Goal: Information Seeking & Learning: Learn about a topic

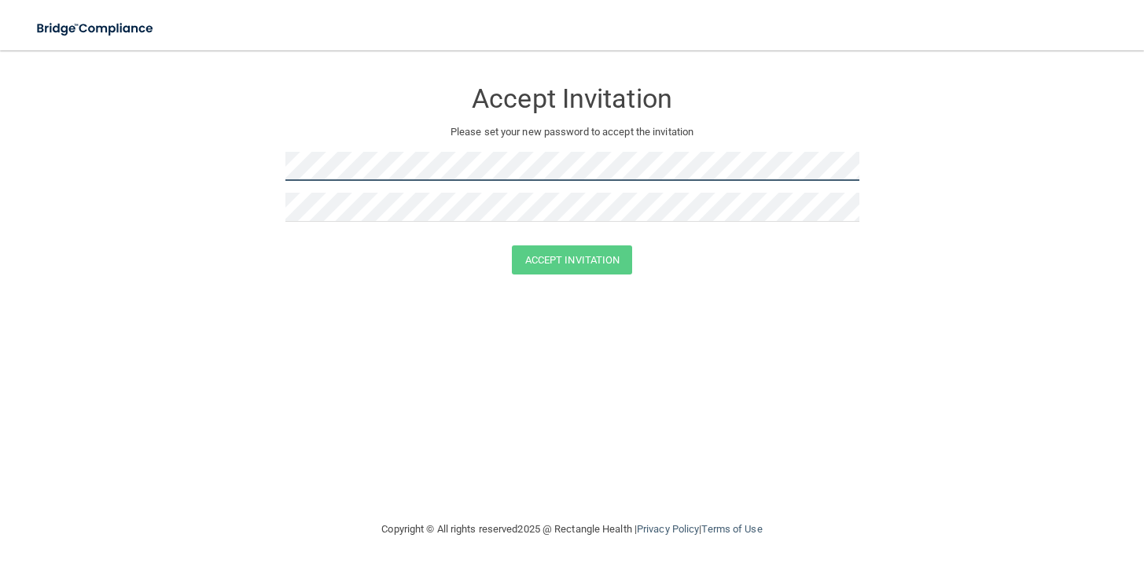
click at [205, 191] on form "Accept Invitation Please set your new password to accept the invitation Accept …" at bounding box center [572, 179] width 1082 height 227
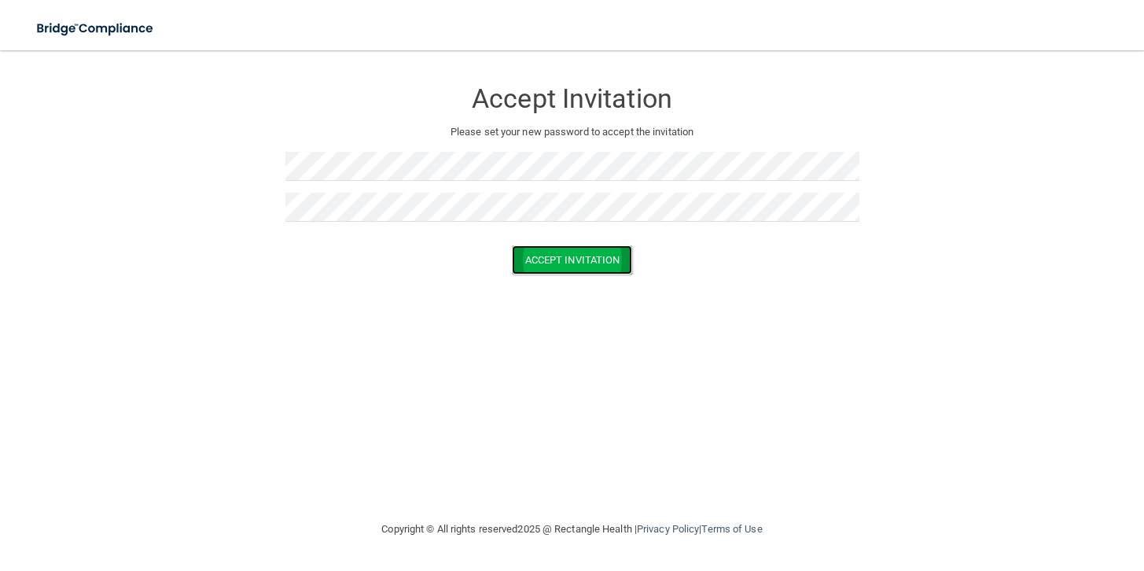
click at [582, 263] on button "Accept Invitation" at bounding box center [572, 259] width 121 height 29
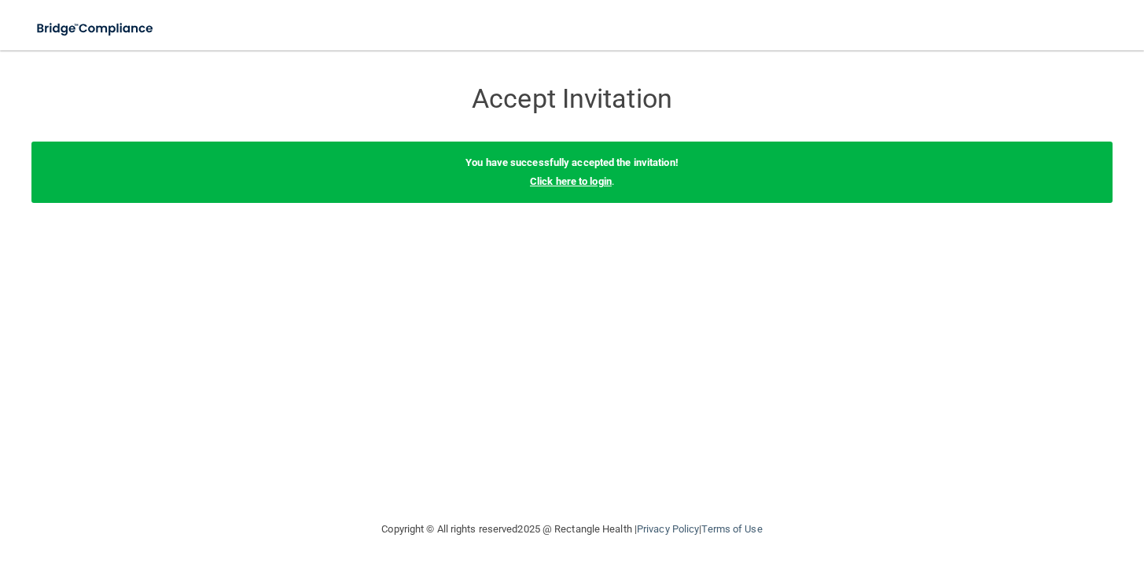
click at [562, 186] on link "Click here to login" at bounding box center [571, 181] width 82 height 12
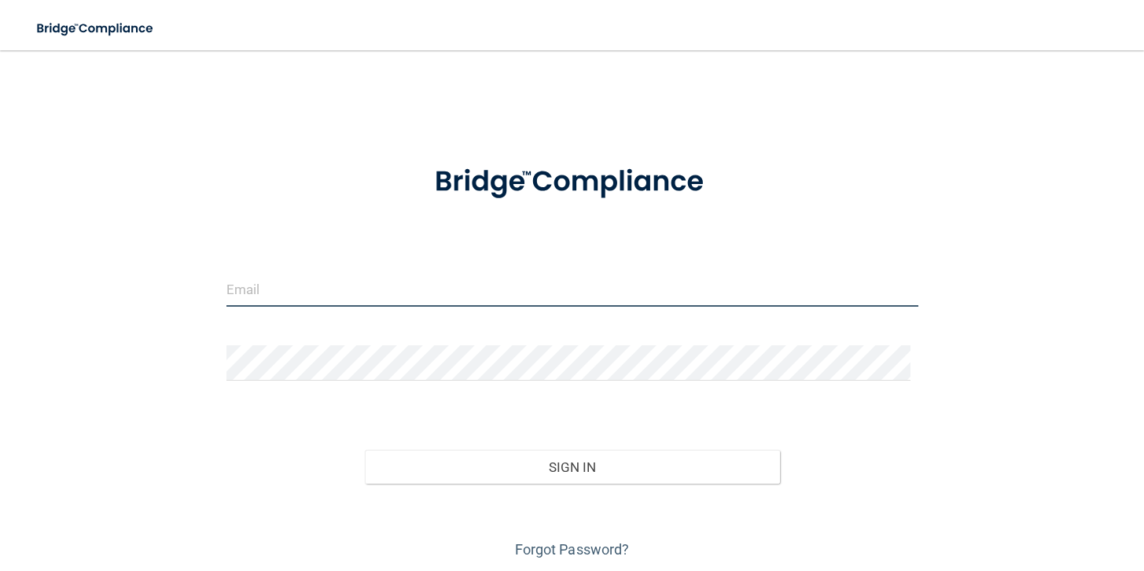
drag, startPoint x: 239, startPoint y: 286, endPoint x: 249, endPoint y: 285, distance: 10.3
click at [246, 286] on input "email" at bounding box center [573, 288] width 692 height 35
click at [245, 285] on input "email" at bounding box center [573, 288] width 692 height 35
type input "[EMAIL_ADDRESS][DOMAIN_NAME]"
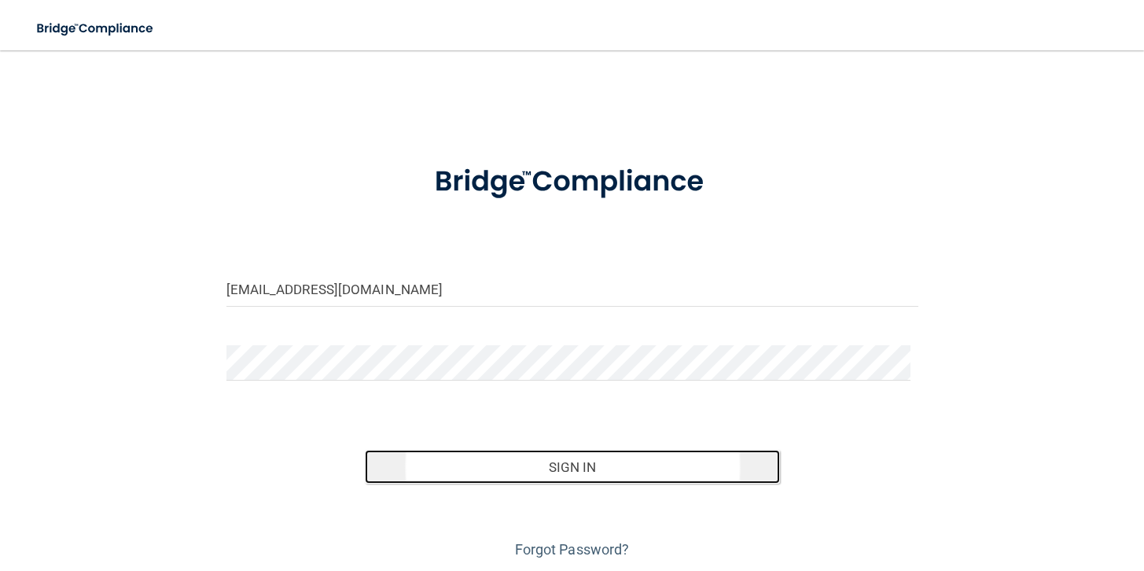
click at [591, 465] on button "Sign In" at bounding box center [572, 467] width 415 height 35
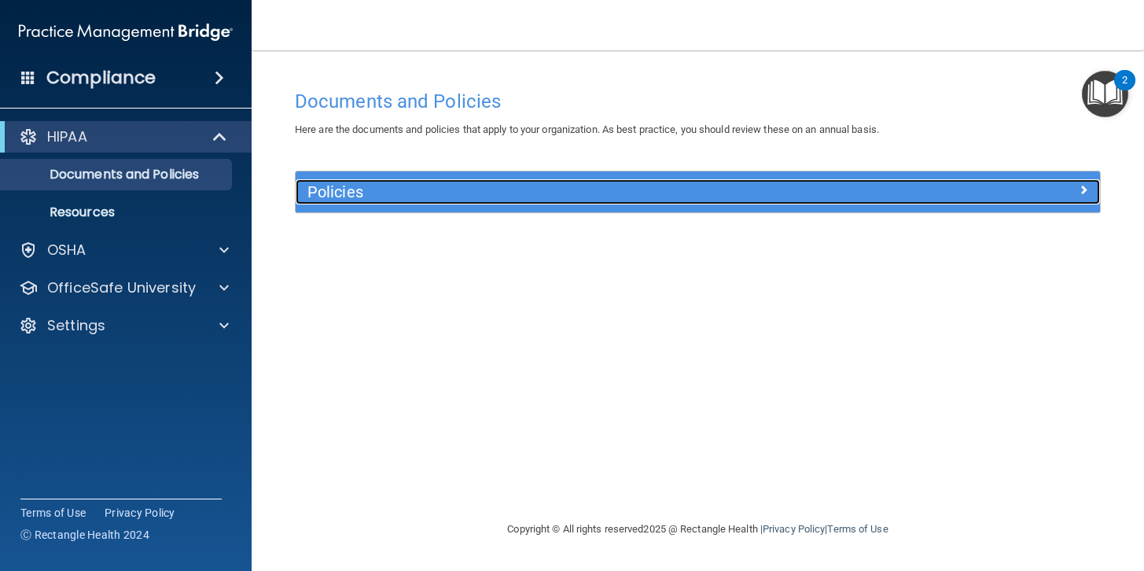
click at [580, 192] on h5 "Policies" at bounding box center [598, 191] width 580 height 17
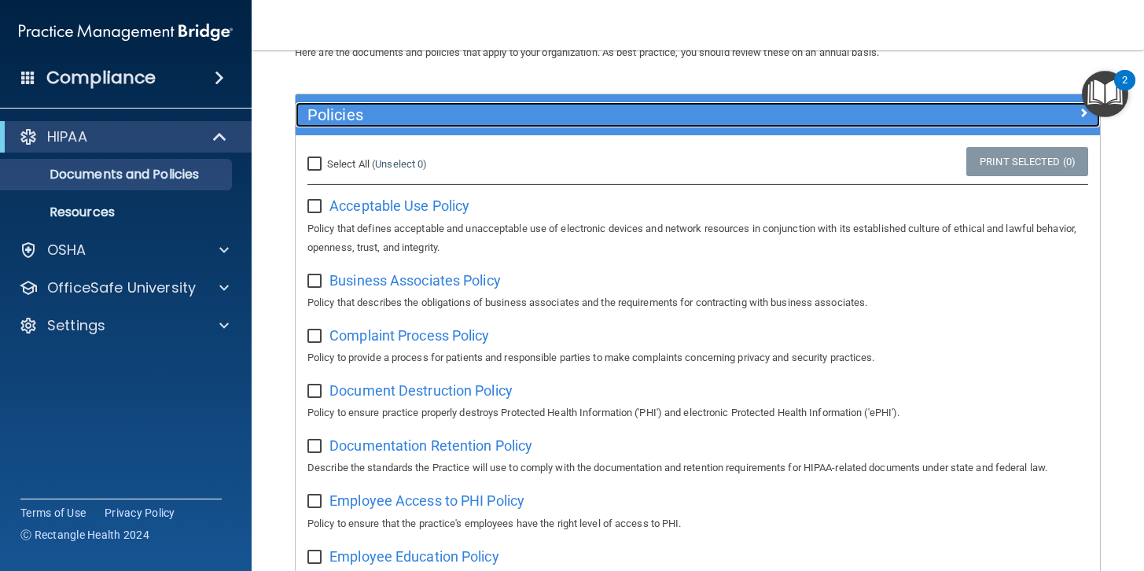
scroll to position [75, 0]
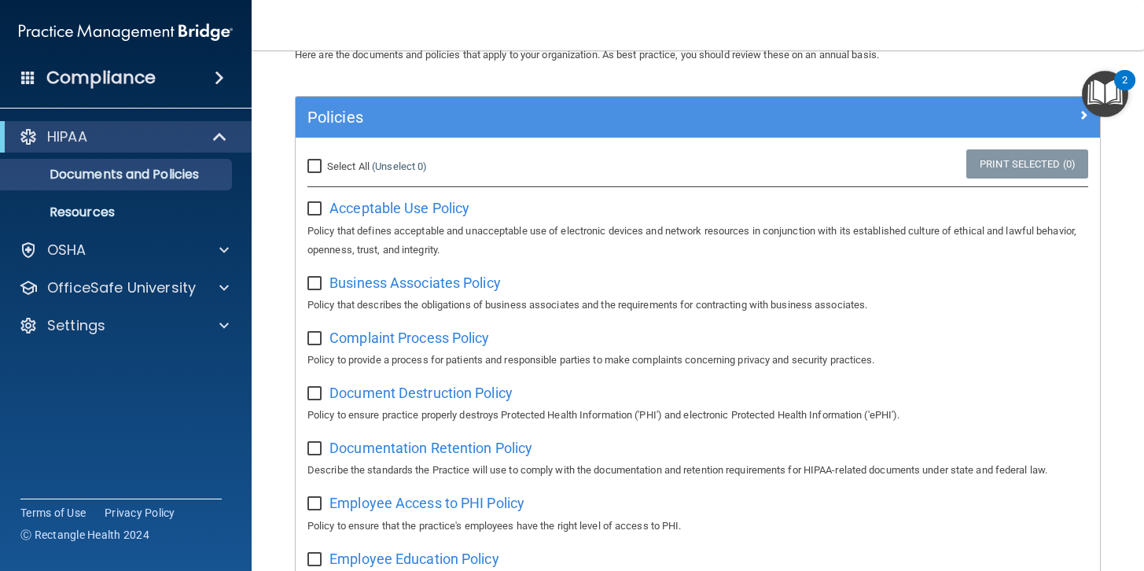
click at [311, 166] on input "Select All (Unselect 0) Unselect All" at bounding box center [317, 166] width 18 height 13
checkbox input "true"
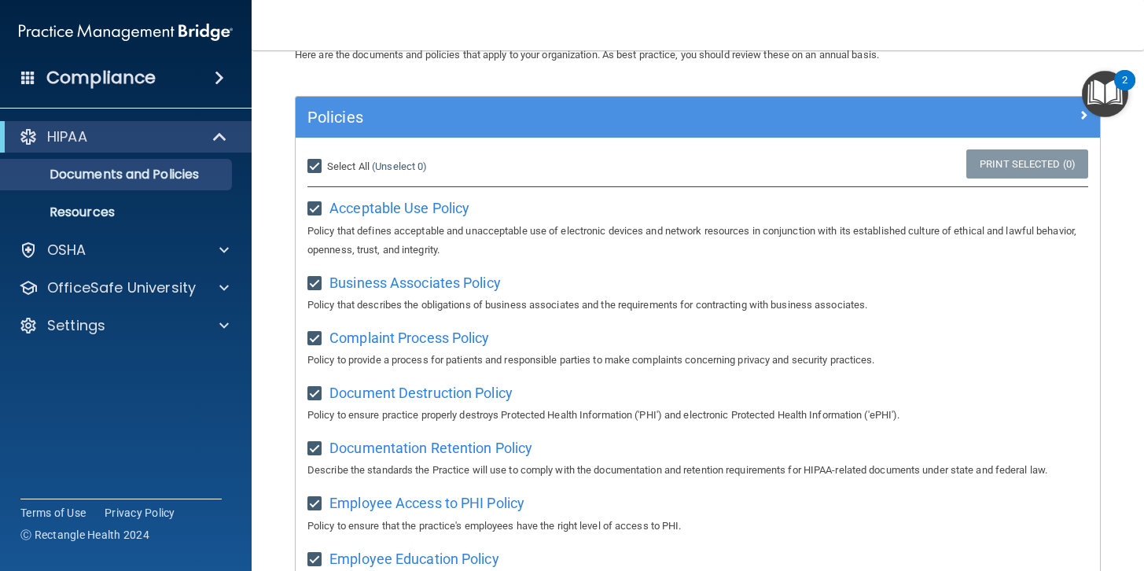
checkbox input "true"
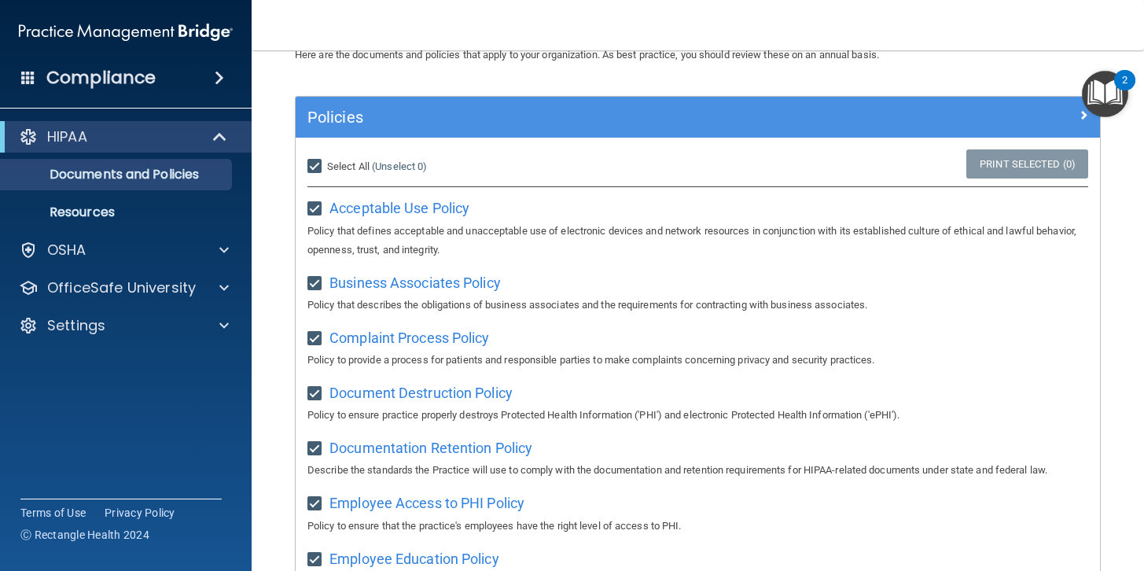
checkbox input "true"
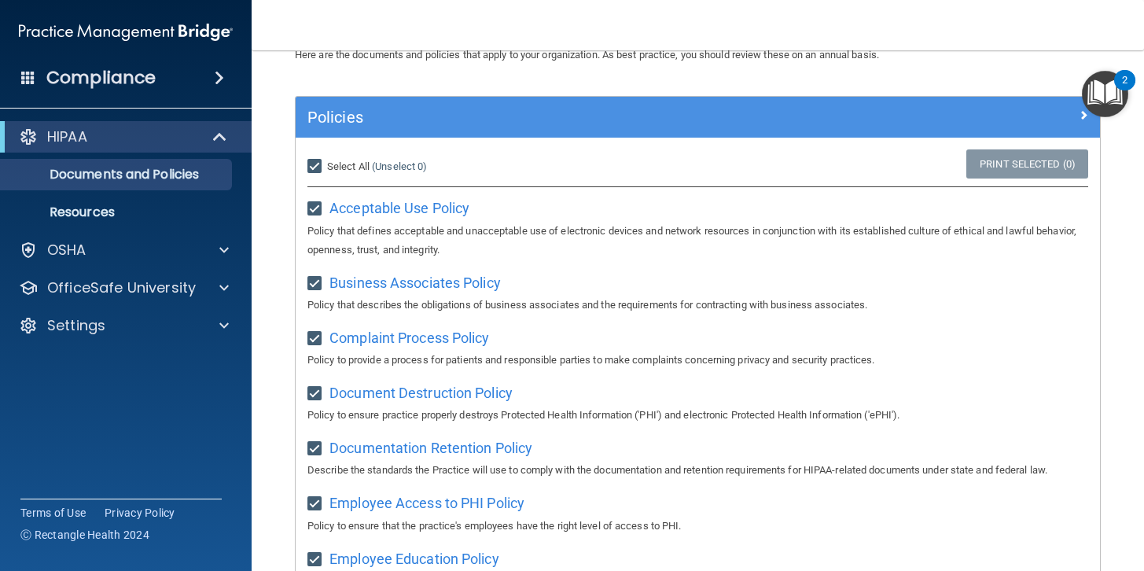
checkbox input "true"
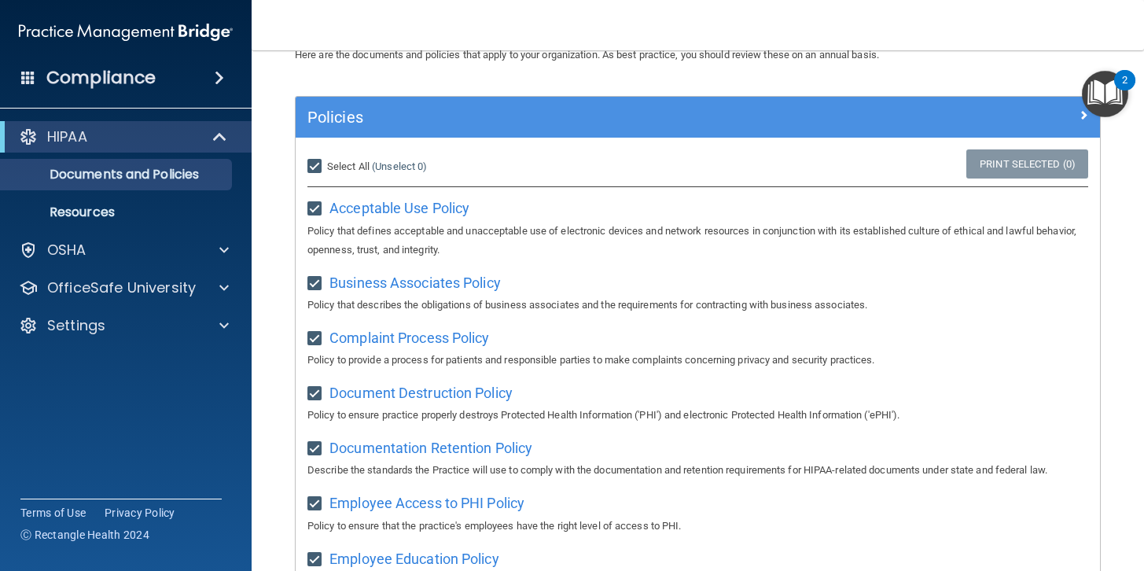
checkbox input "true"
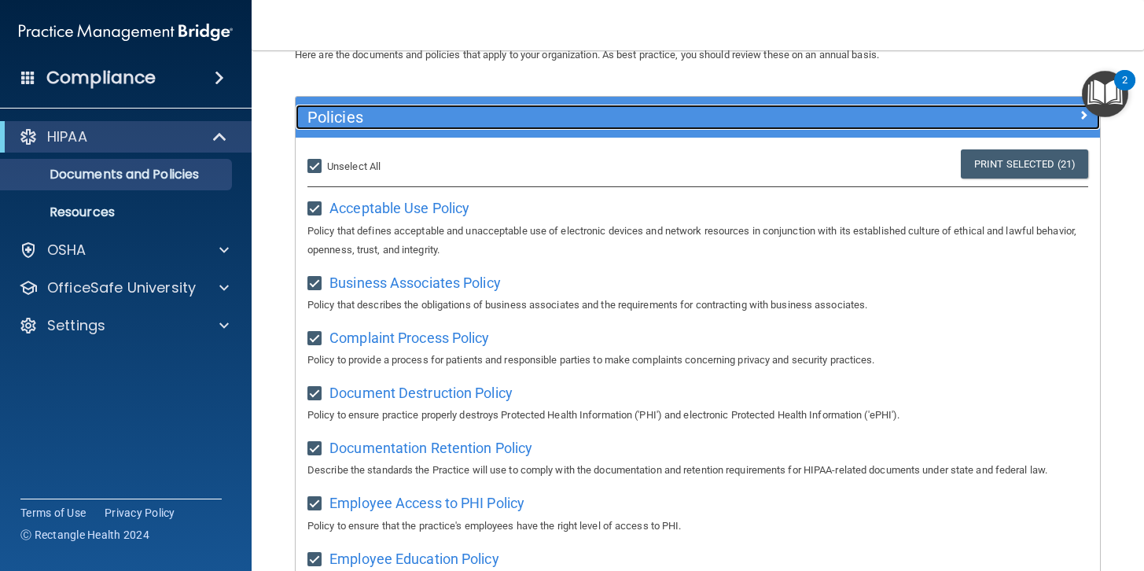
click at [1079, 113] on span at bounding box center [1083, 114] width 9 height 19
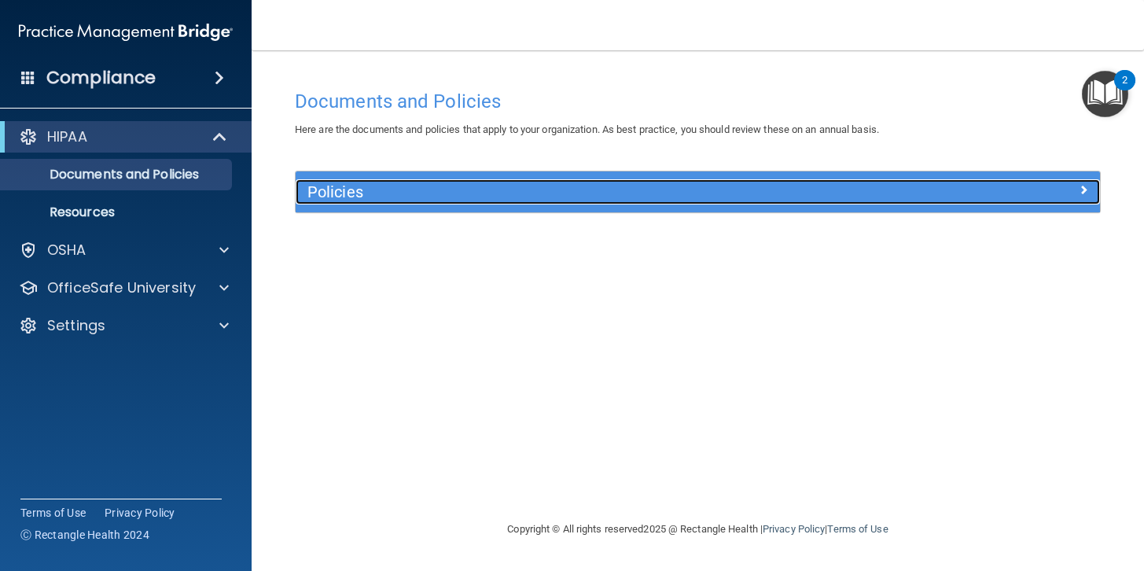
scroll to position [0, 0]
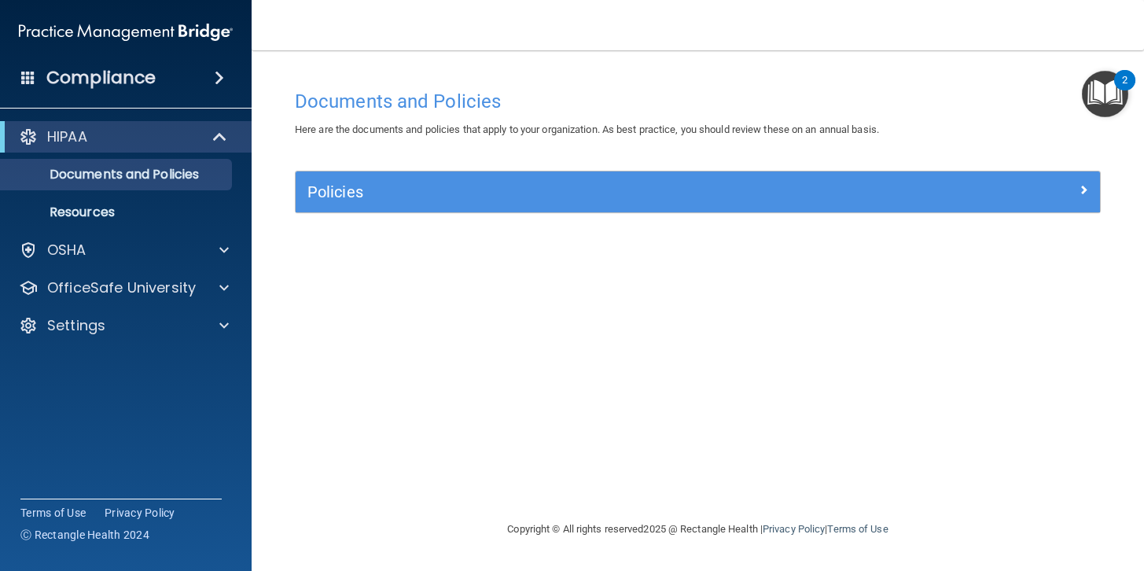
click at [222, 82] on span at bounding box center [219, 77] width 9 height 19
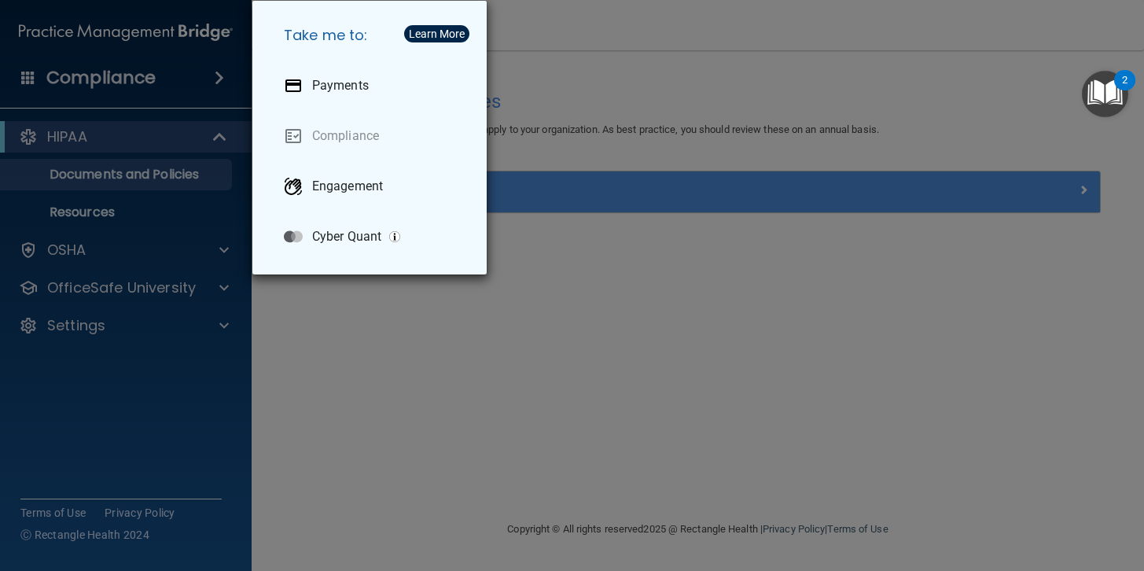
click at [305, 323] on div "Take me to: Payments Compliance Engagement Cyber Quant" at bounding box center [572, 285] width 1144 height 571
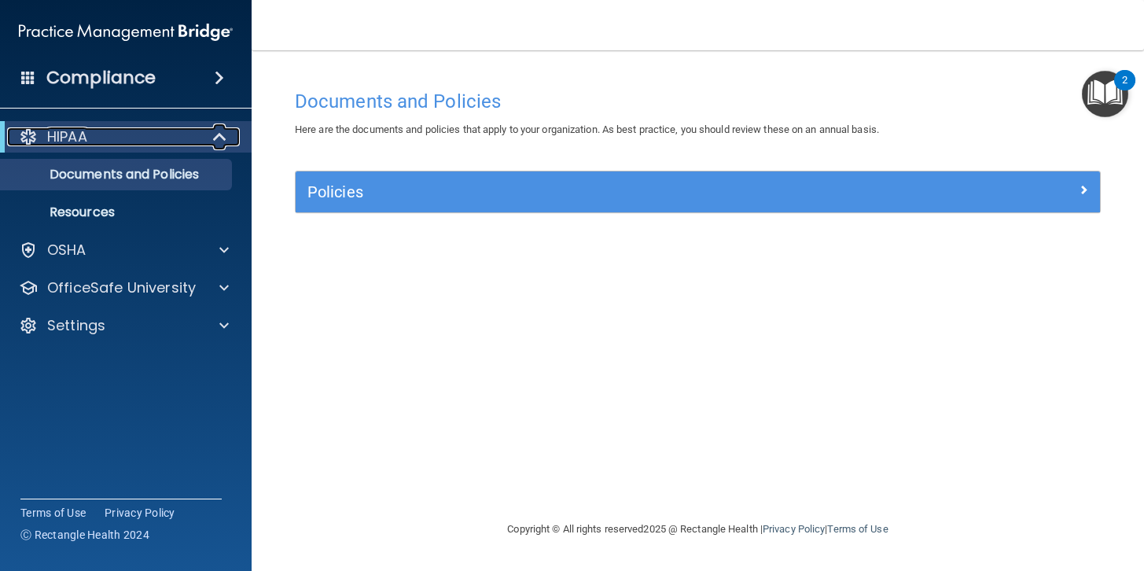
click at [94, 135] on div "HIPAA" at bounding box center [104, 136] width 194 height 19
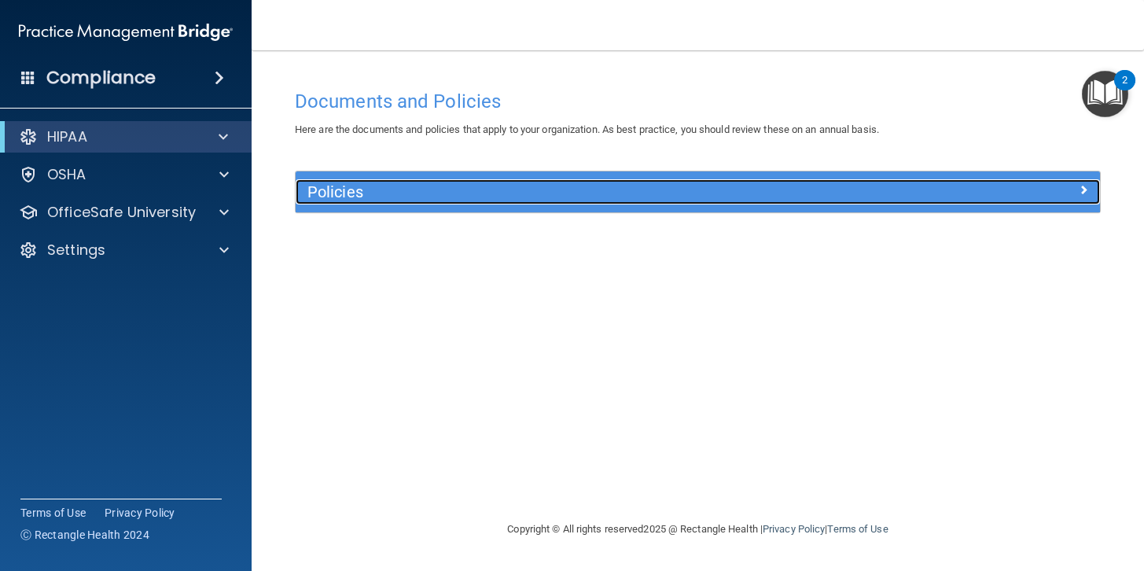
click at [980, 190] on div at bounding box center [999, 188] width 201 height 19
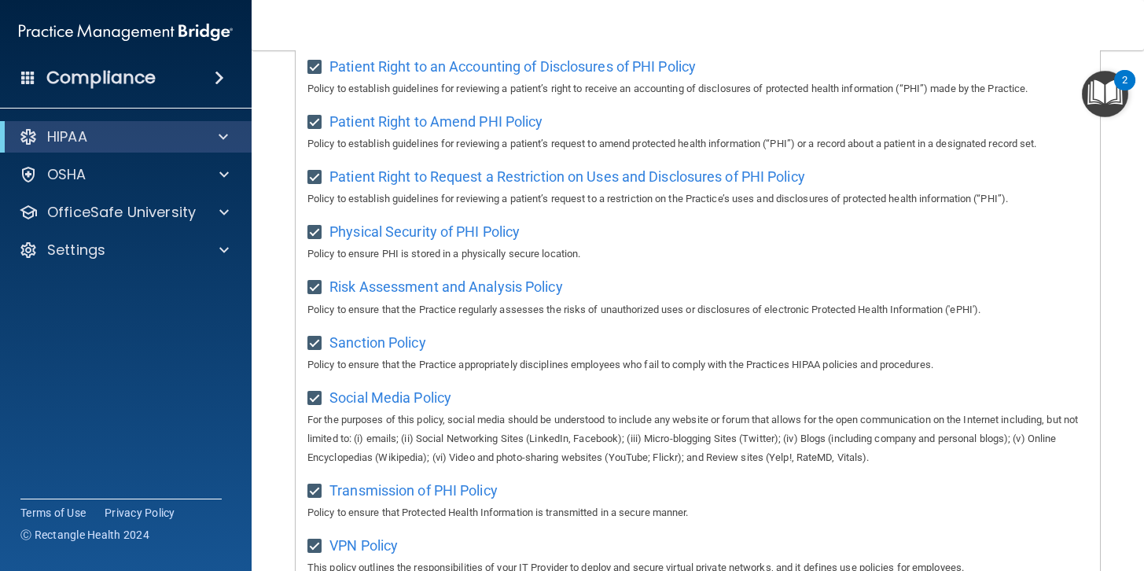
scroll to position [864, 0]
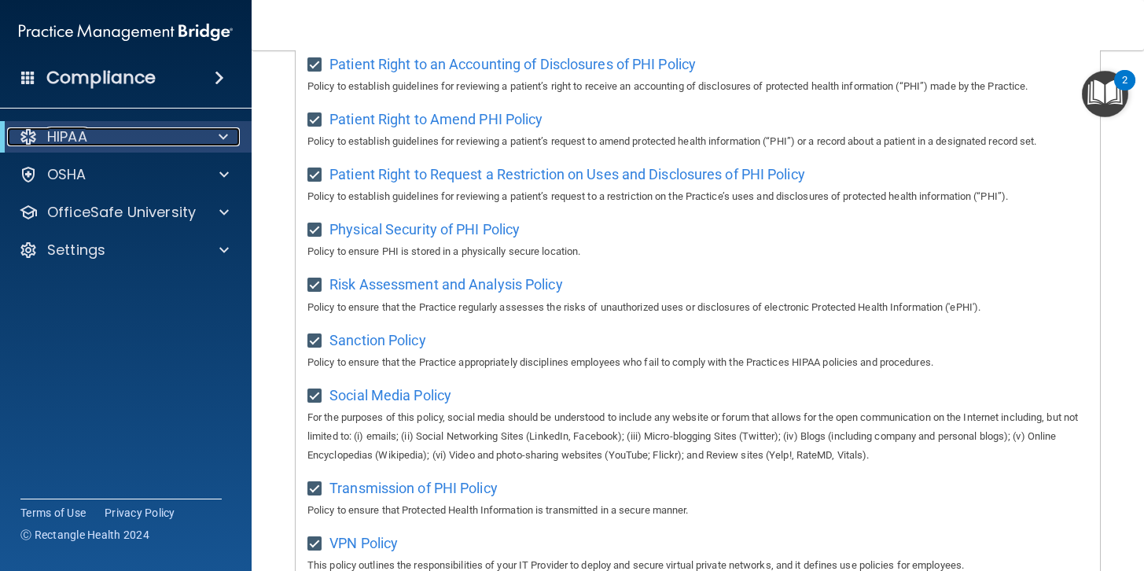
click at [118, 139] on div "HIPAA" at bounding box center [104, 136] width 194 height 19
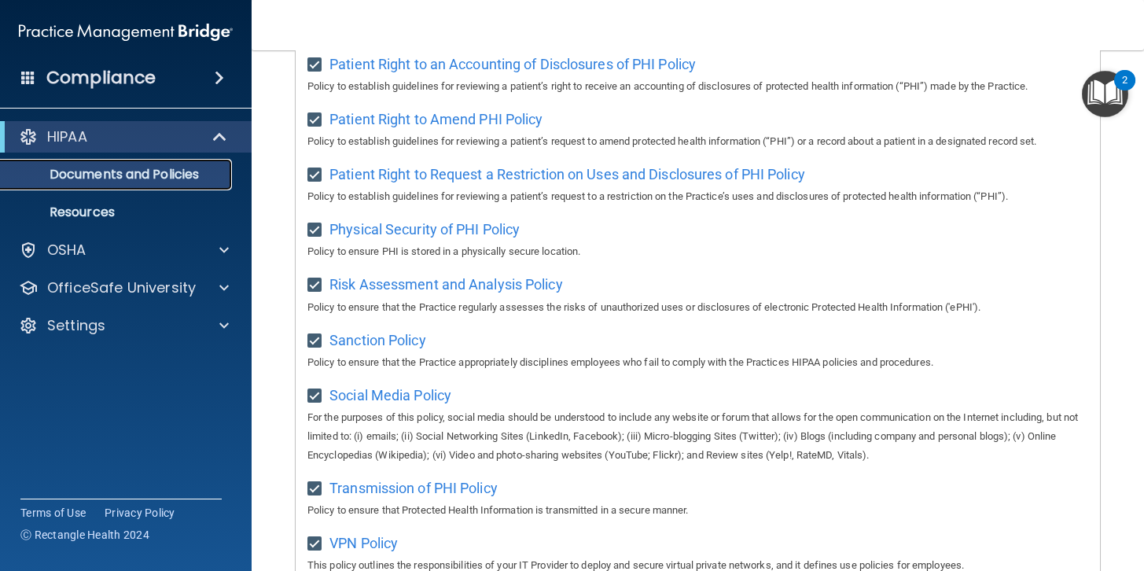
click at [121, 174] on p "Documents and Policies" at bounding box center [117, 175] width 215 height 16
click at [98, 213] on p "Resources" at bounding box center [117, 213] width 215 height 16
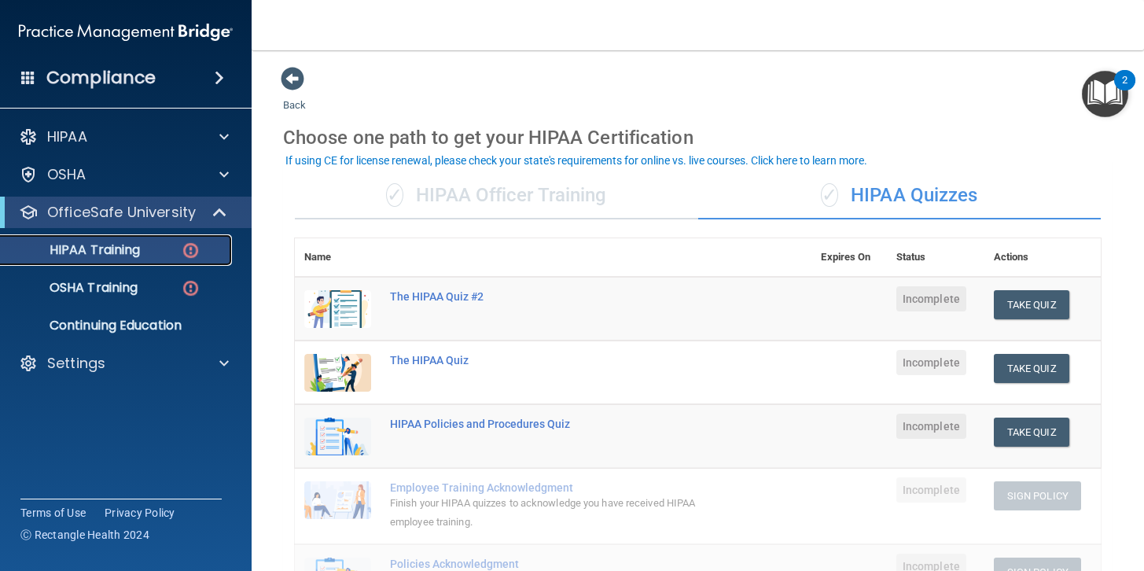
click at [105, 253] on p "HIPAA Training" at bounding box center [75, 250] width 130 height 16
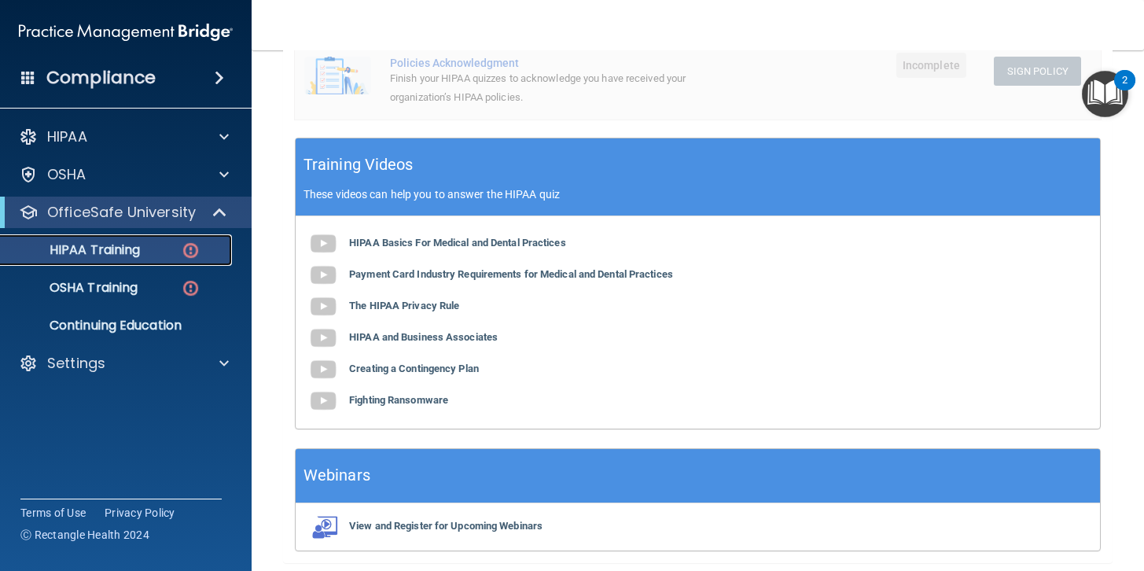
scroll to position [503, 0]
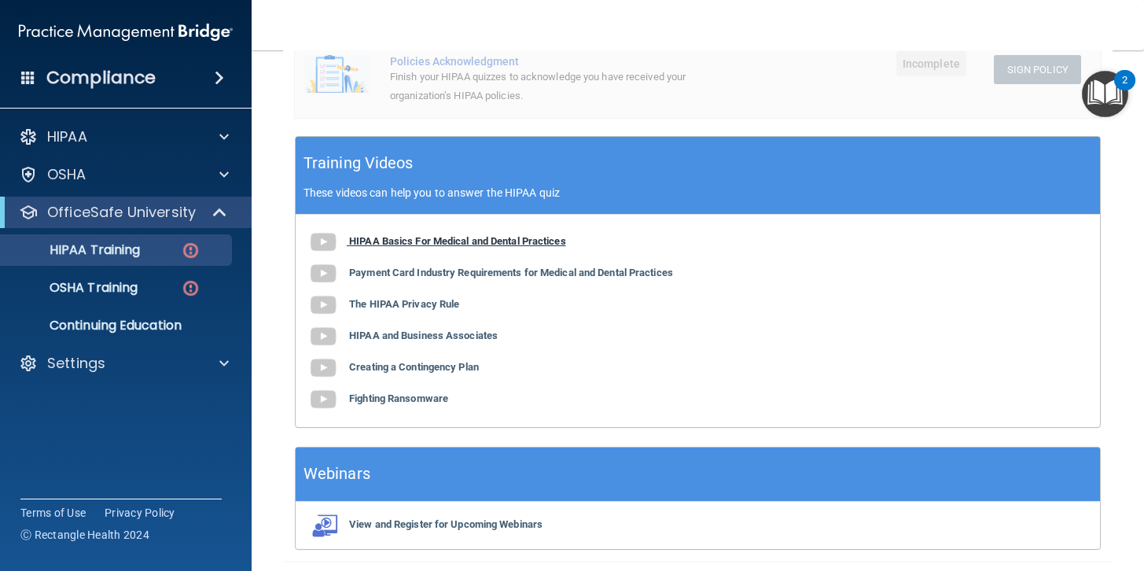
click at [322, 249] on img at bounding box center [323, 242] width 31 height 31
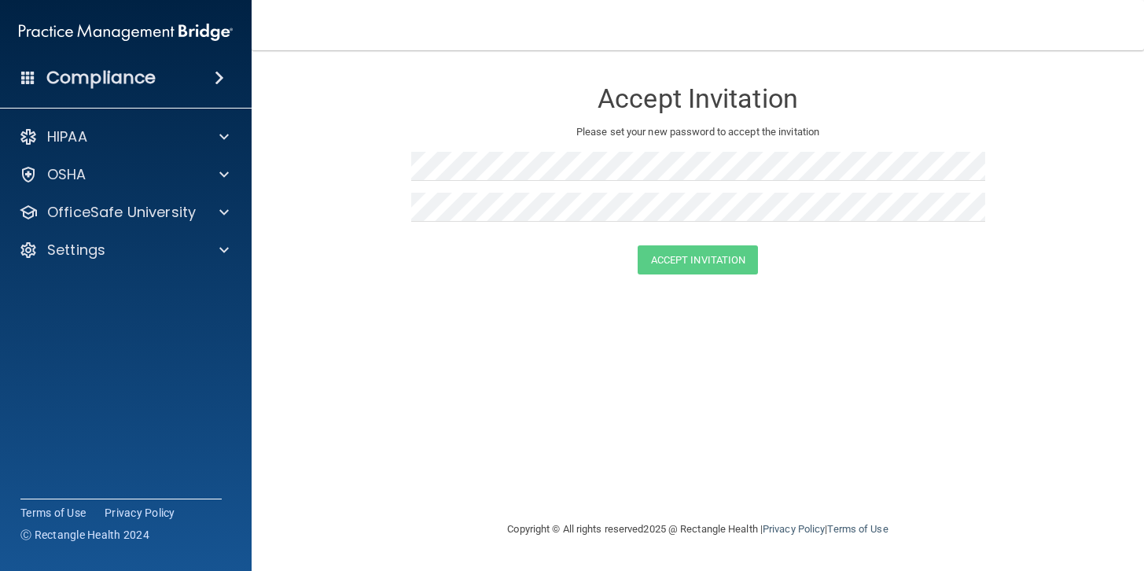
drag, startPoint x: 617, startPoint y: 402, endPoint x: 593, endPoint y: 397, distance: 24.8
click at [610, 400] on div "Accept Invitation Please set your new password to accept the invitation Accept …" at bounding box center [698, 285] width 830 height 438
click at [97, 138] on div "HIPAA" at bounding box center [104, 136] width 195 height 19
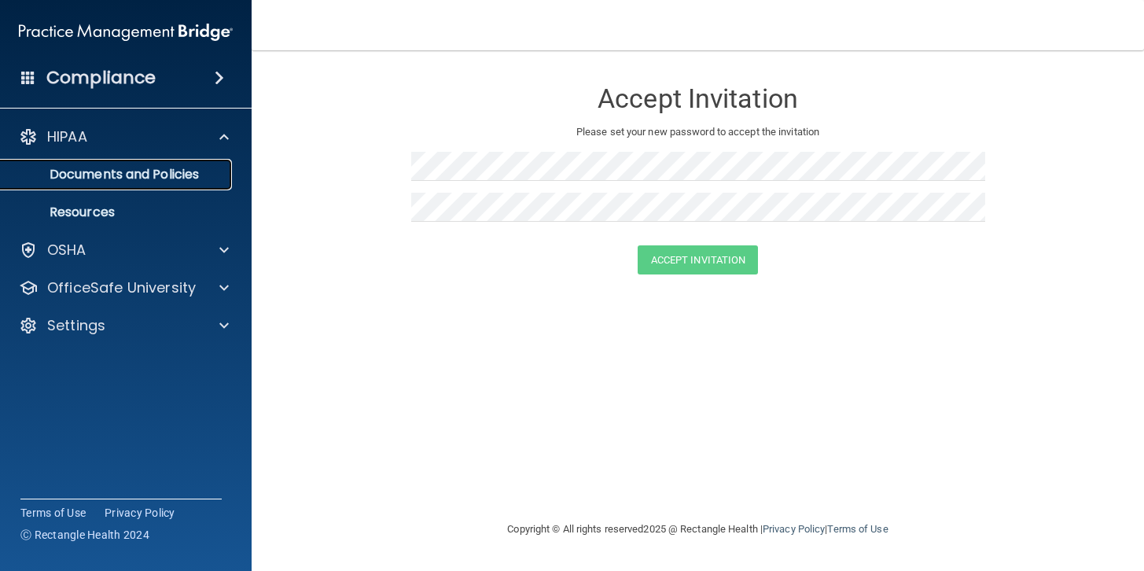
click at [98, 181] on p "Documents and Policies" at bounding box center [117, 175] width 215 height 16
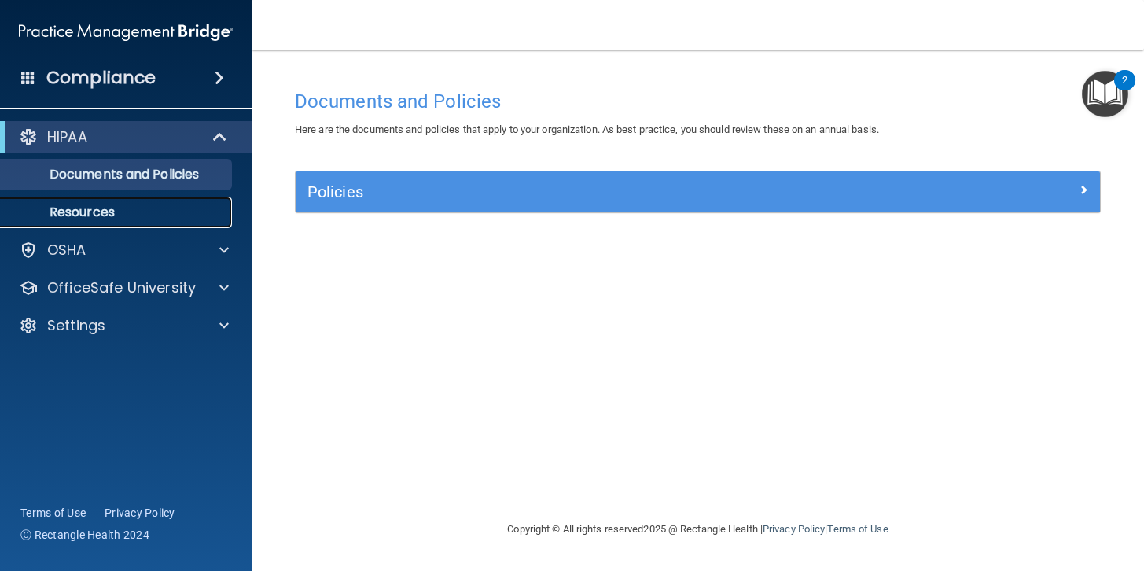
click at [98, 208] on p "Resources" at bounding box center [117, 213] width 215 height 16
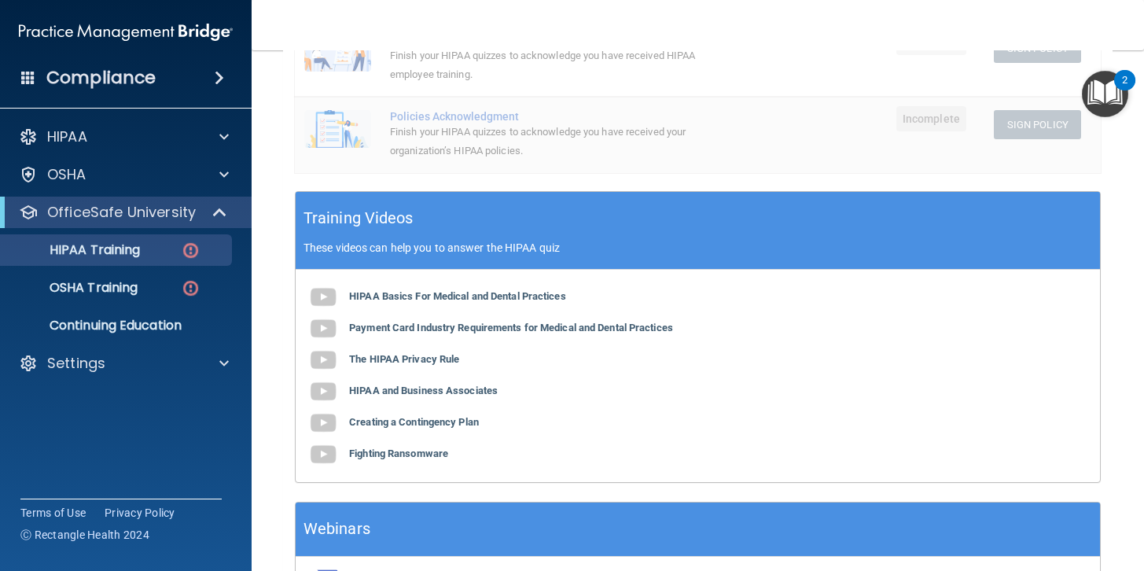
scroll to position [470, 0]
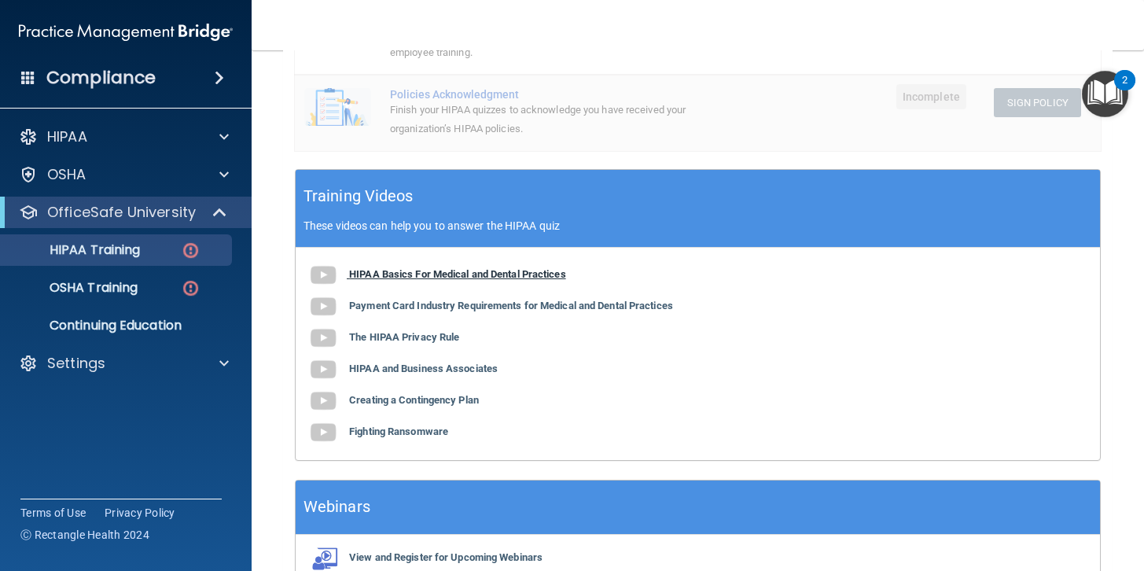
click at [326, 280] on img at bounding box center [323, 275] width 31 height 31
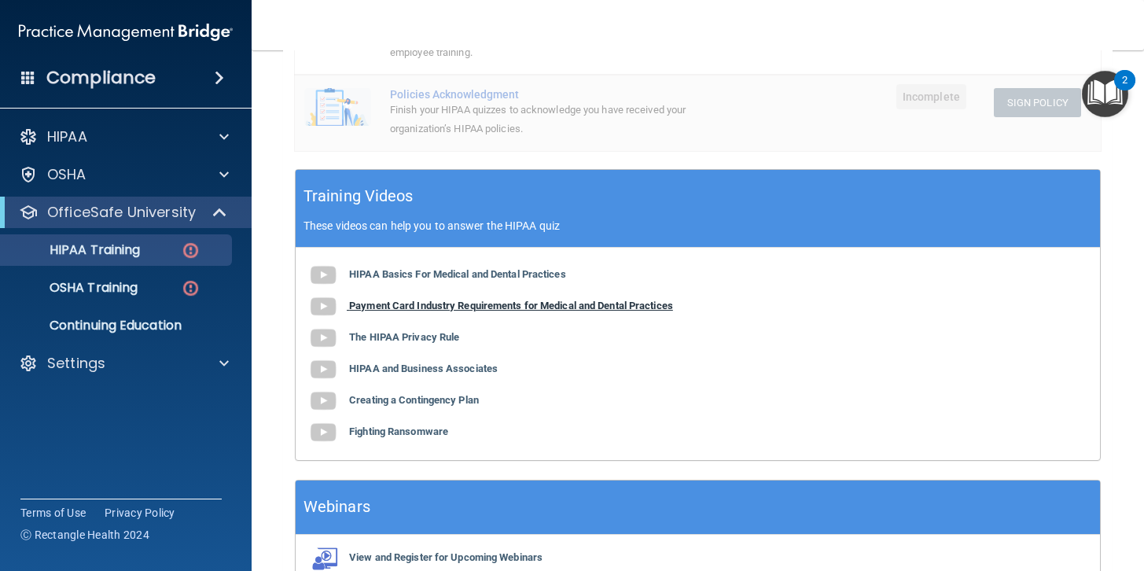
click at [324, 309] on img at bounding box center [323, 306] width 31 height 31
click at [320, 339] on img at bounding box center [323, 337] width 31 height 31
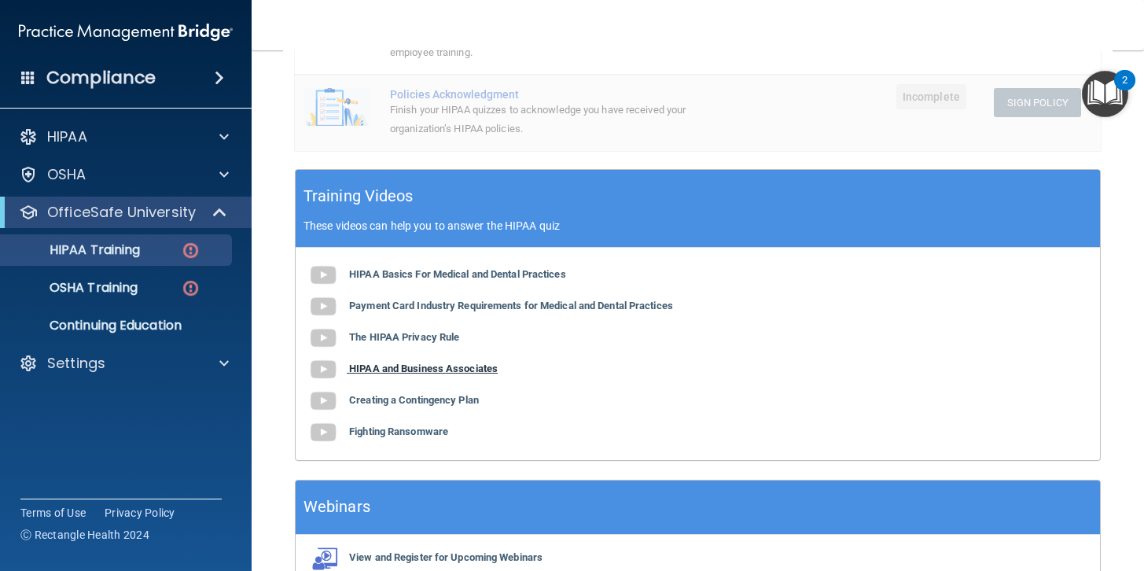
click at [331, 370] on img at bounding box center [323, 369] width 31 height 31
click at [315, 402] on img at bounding box center [323, 400] width 31 height 31
click at [323, 437] on img at bounding box center [323, 432] width 31 height 31
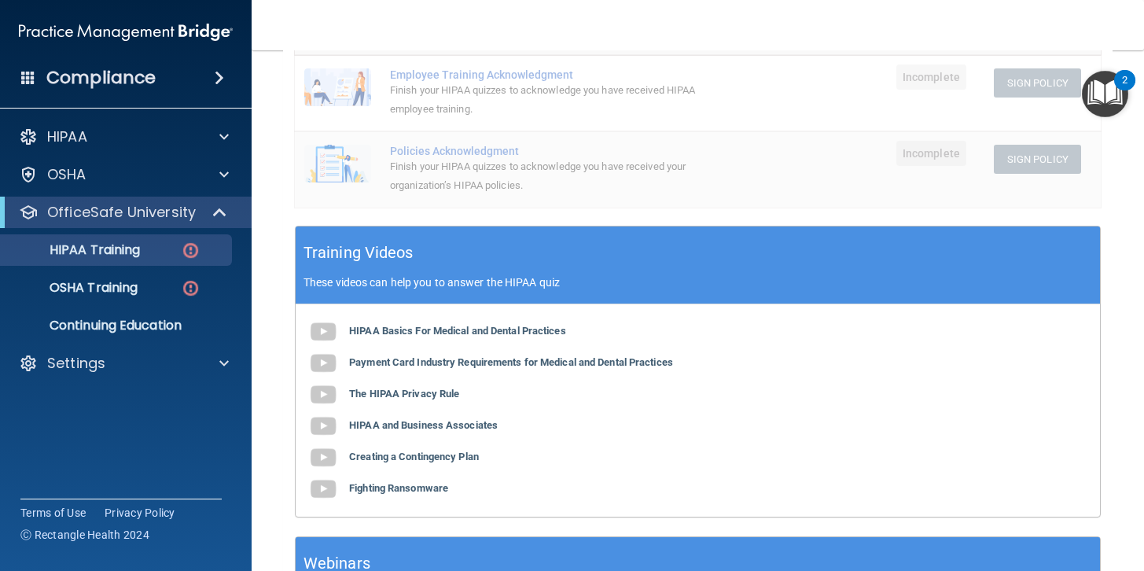
scroll to position [403, 0]
